Goal: Information Seeking & Learning: Compare options

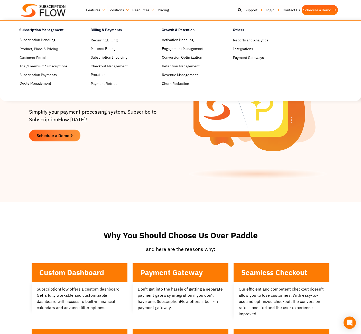
click at [49, 11] on img at bounding box center [43, 11] width 45 height 14
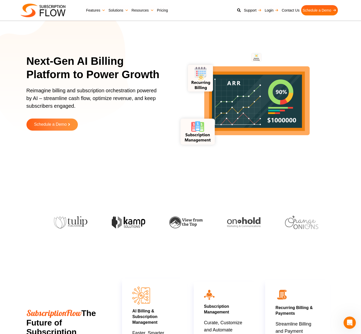
click at [170, 14] on ul "Features Subscription Management Subscription Handling Product, Plans & Pricing…" at bounding box center [213, 10] width 256 height 10
click at [167, 11] on link "Pricing" at bounding box center [163, 10] width 14 height 10
